Goal: Task Accomplishment & Management: Manage account settings

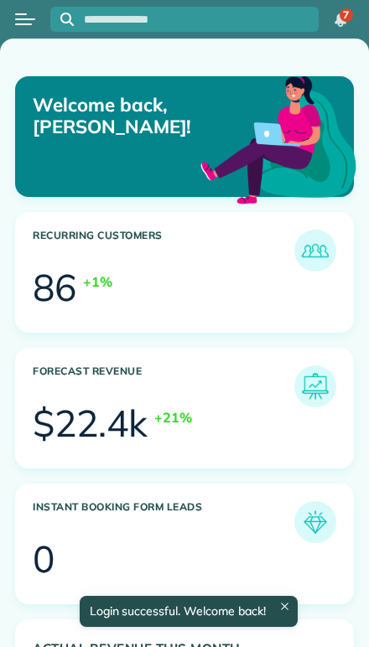
scroll to position [142, 320]
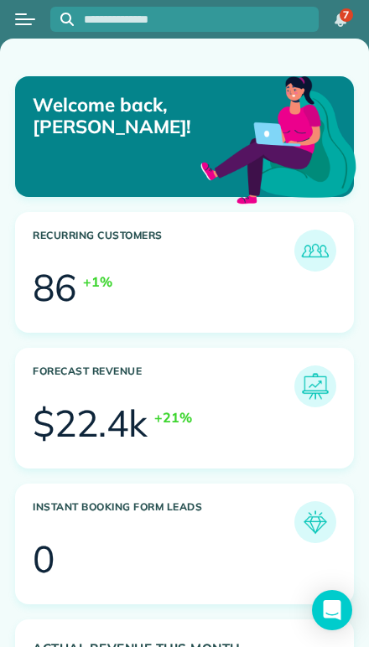
click at [16, 10] on button "Open menu" at bounding box center [25, 19] width 20 height 18
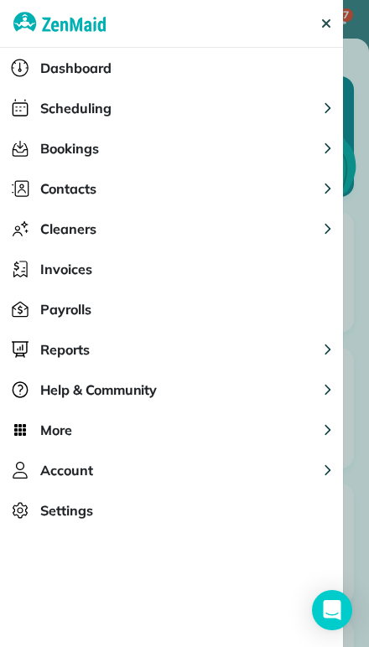
click at [46, 103] on span "Scheduling" at bounding box center [75, 108] width 71 height 20
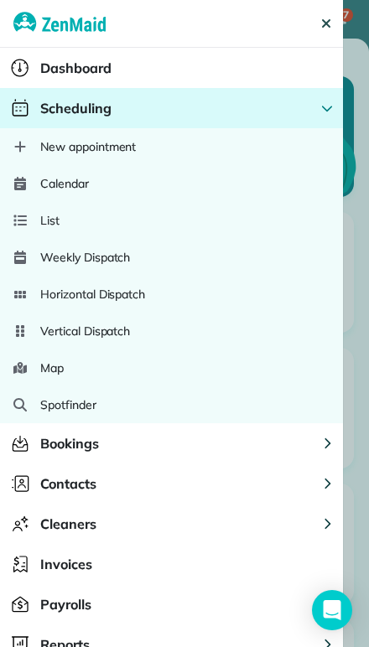
click at [60, 179] on span "Calendar" at bounding box center [64, 183] width 49 height 17
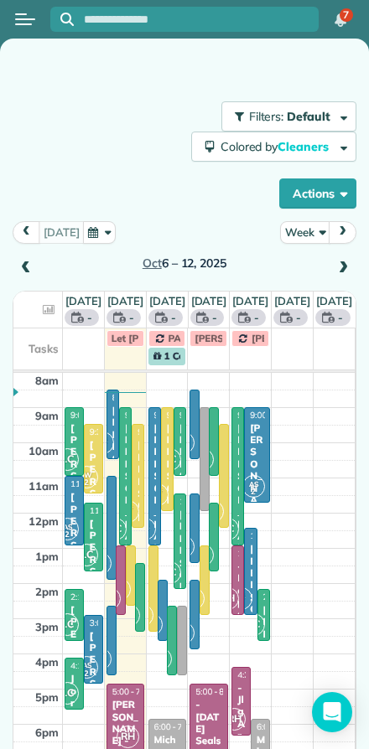
click at [294, 224] on button "Week" at bounding box center [305, 232] width 50 height 23
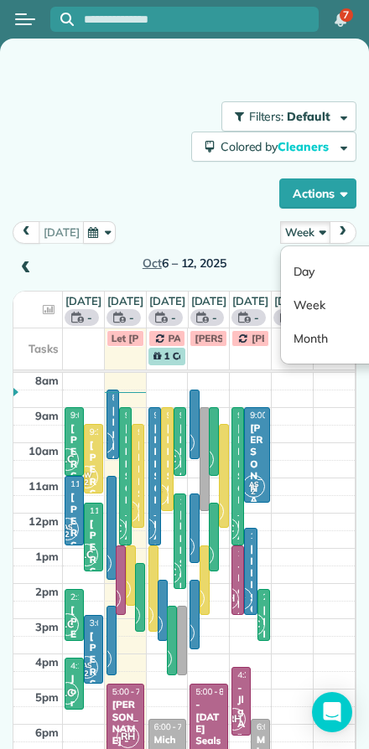
click at [300, 266] on link "Day" at bounding box center [347, 272] width 132 height 34
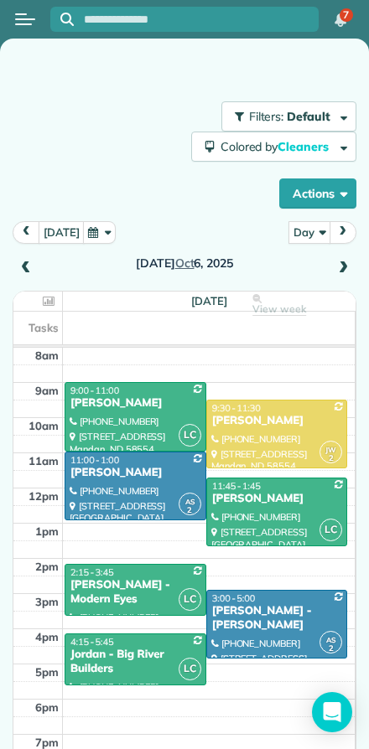
click at [55, 238] on button "today" at bounding box center [62, 232] width 46 height 23
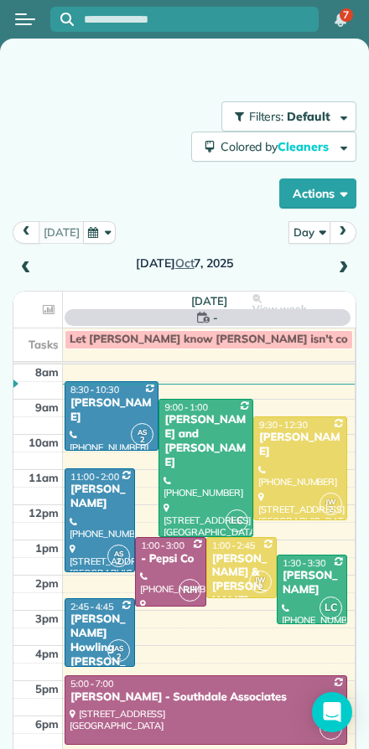
click at [338, 262] on span at bounding box center [342, 268] width 18 height 15
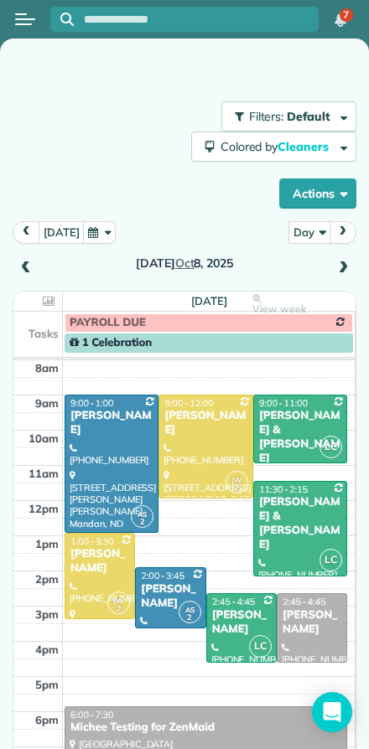
click at [287, 425] on div "Mike & Diane Fladeland" at bounding box center [300, 437] width 84 height 57
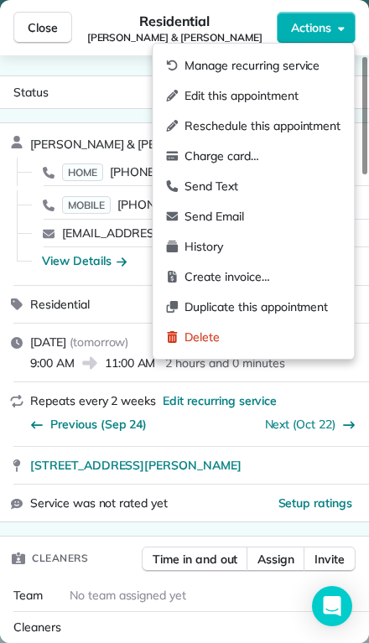
click at [195, 59] on span "Manage recurring service" at bounding box center [262, 65] width 156 height 17
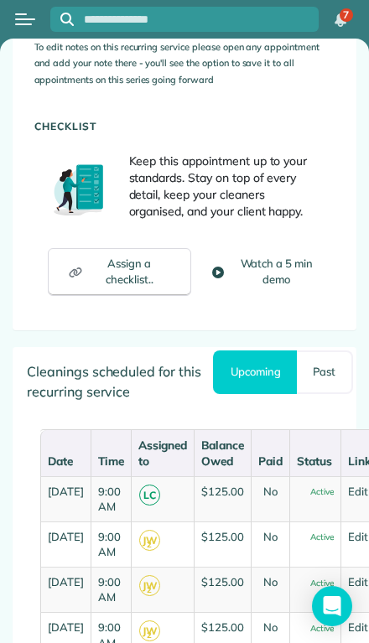
scroll to position [1602, 0]
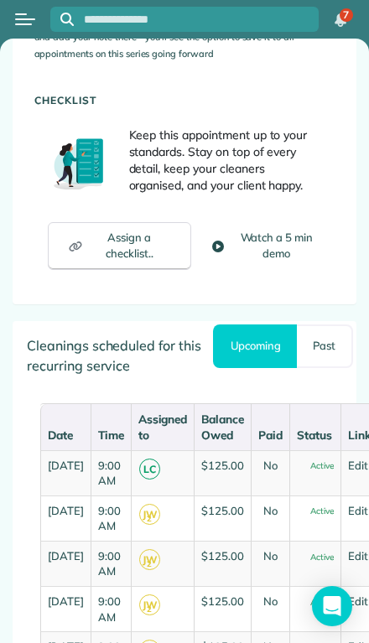
click at [317, 324] on link "Past" at bounding box center [325, 346] width 56 height 44
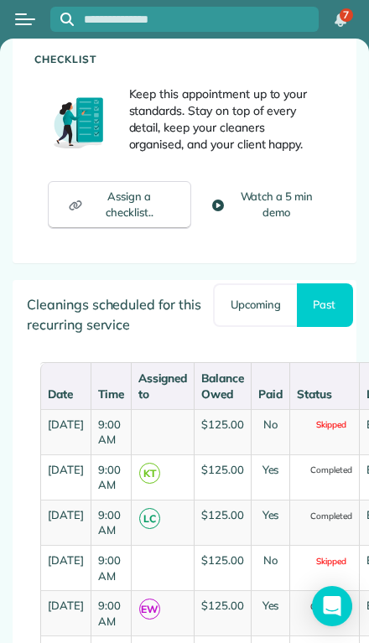
scroll to position [1645, 0]
